Goal: Navigation & Orientation: Find specific page/section

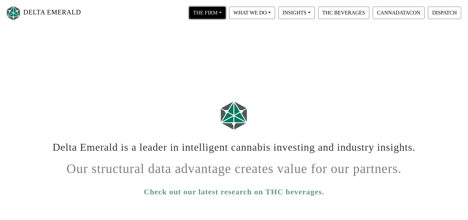
click at [219, 14] on button "THE FIRM" at bounding box center [207, 13] width 37 height 12
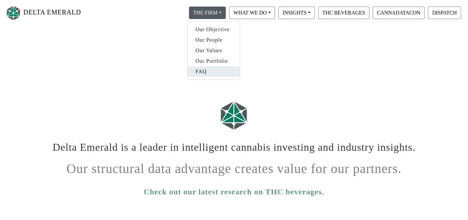
click at [198, 71] on link "FAQ" at bounding box center [214, 71] width 52 height 11
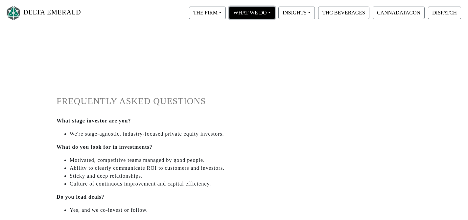
click at [271, 14] on button "WHAT WE DO" at bounding box center [252, 13] width 46 height 12
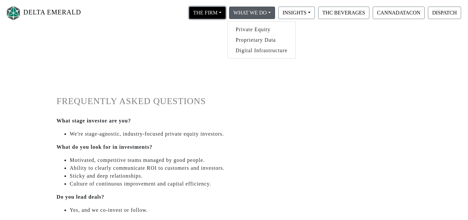
click at [220, 13] on button "THE FIRM" at bounding box center [207, 13] width 37 height 12
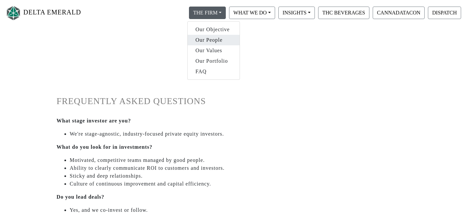
click at [209, 42] on link "Our People" at bounding box center [214, 40] width 52 height 11
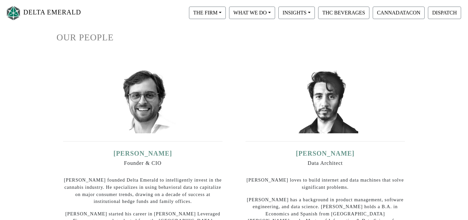
scroll to position [99, 0]
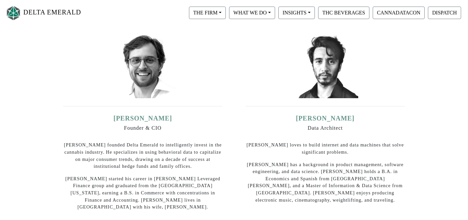
click at [141, 84] on img at bounding box center [143, 66] width 66 height 66
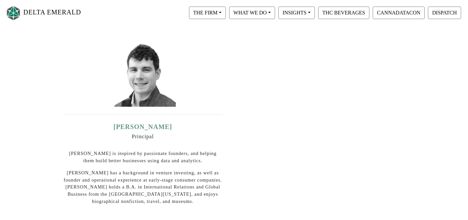
scroll to position [0, 0]
